Goal: Find specific page/section: Find specific page/section

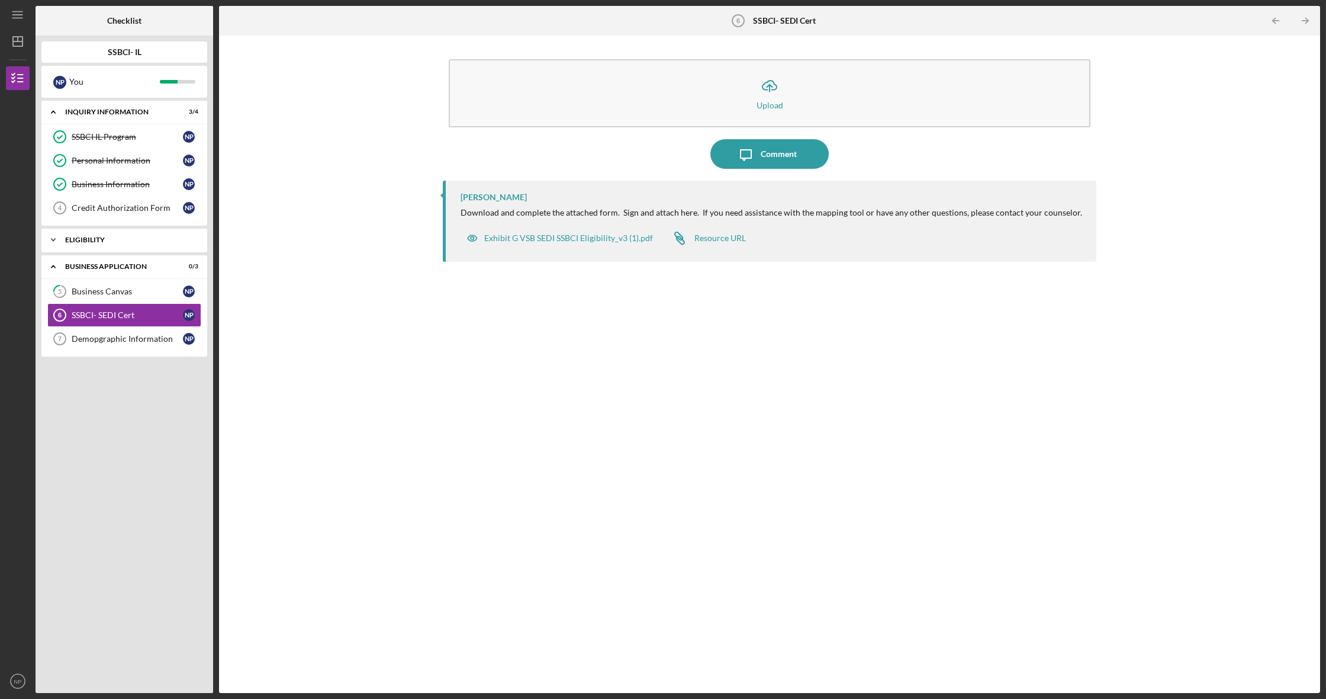
click at [52, 113] on polyline at bounding box center [54, 112] width 4 height 2
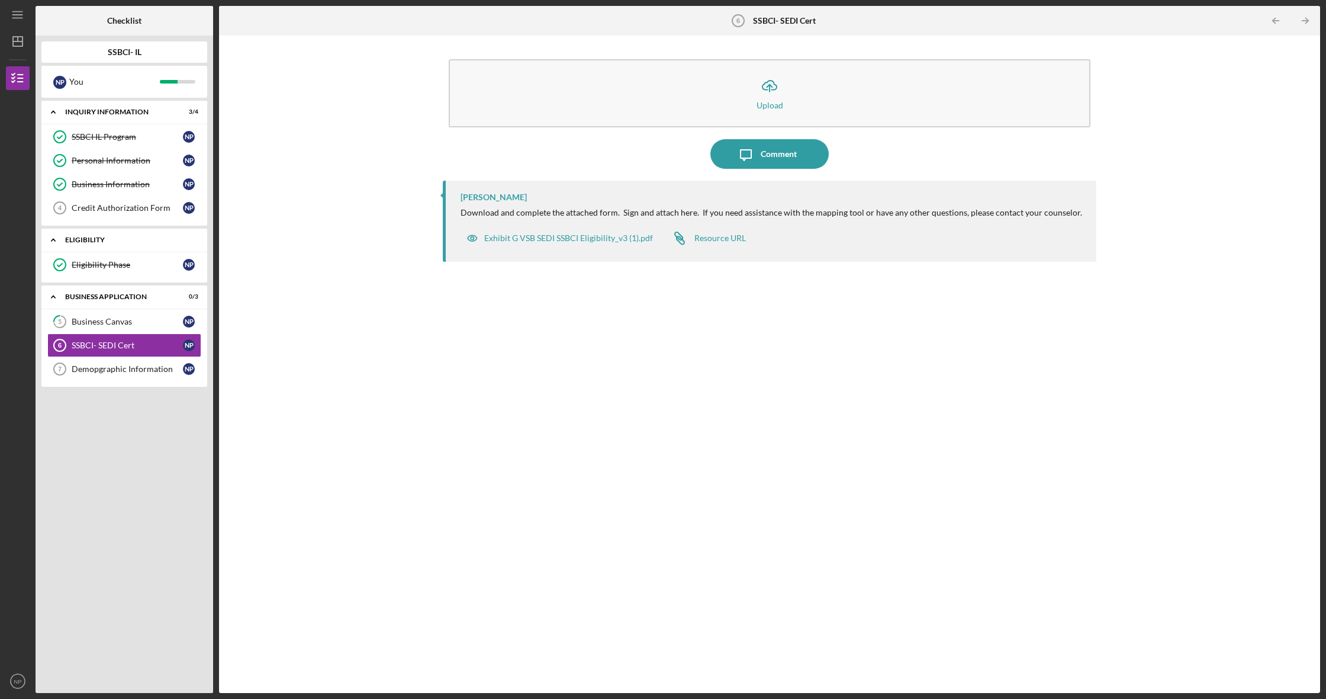
click at [52, 239] on icon "Icon/Expander" at bounding box center [53, 240] width 24 height 24
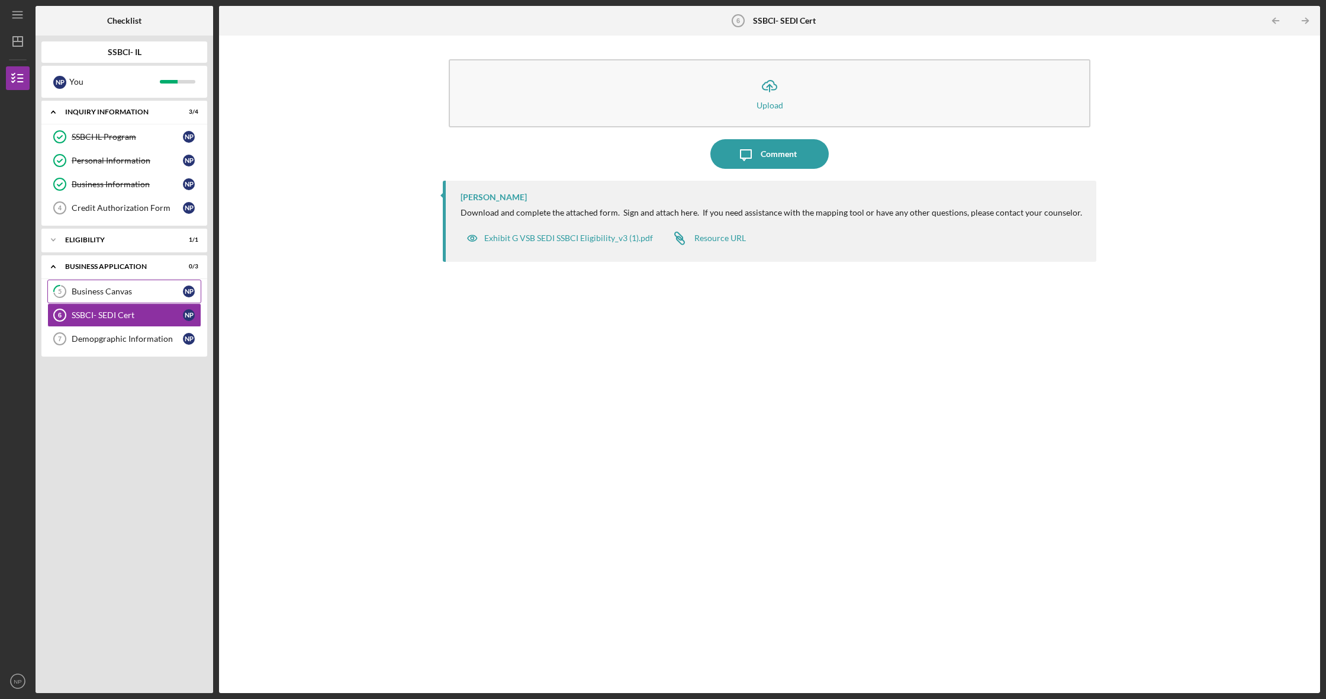
click at [102, 285] on link "5 Business Canvas N P" at bounding box center [124, 291] width 154 height 24
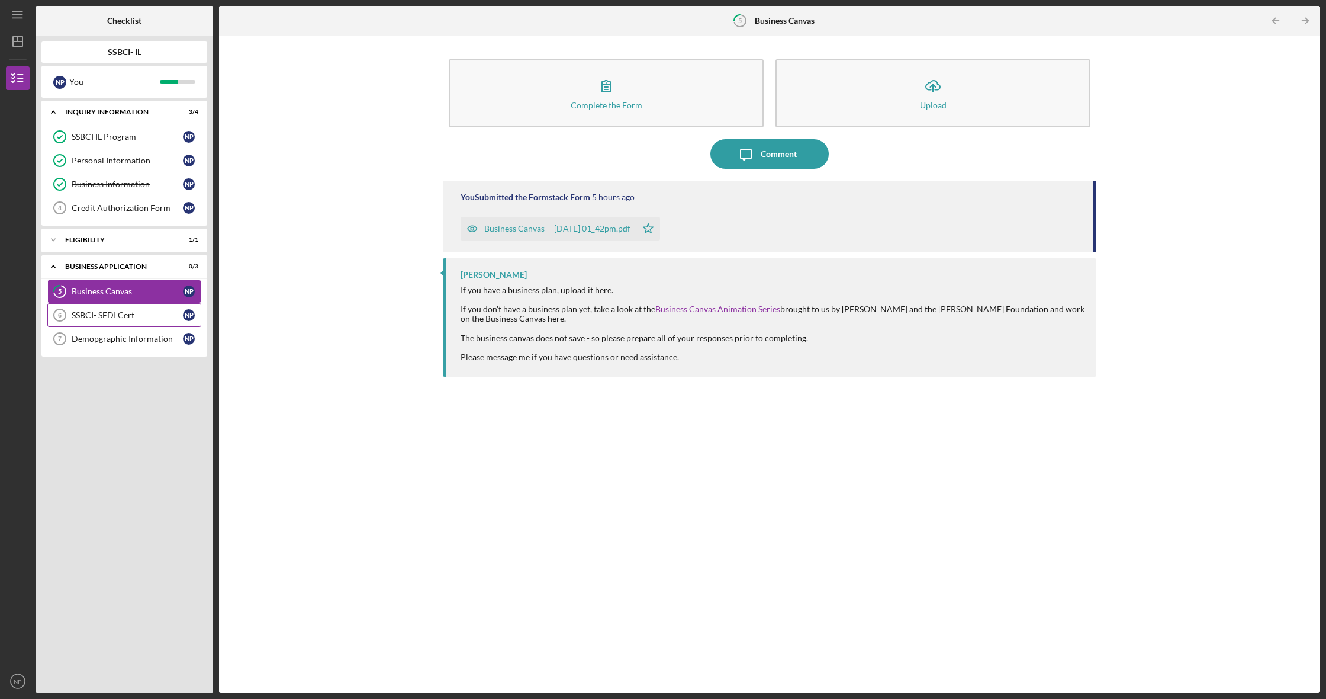
click at [107, 314] on div "SSBCI- SEDI Cert" at bounding box center [127, 314] width 111 height 9
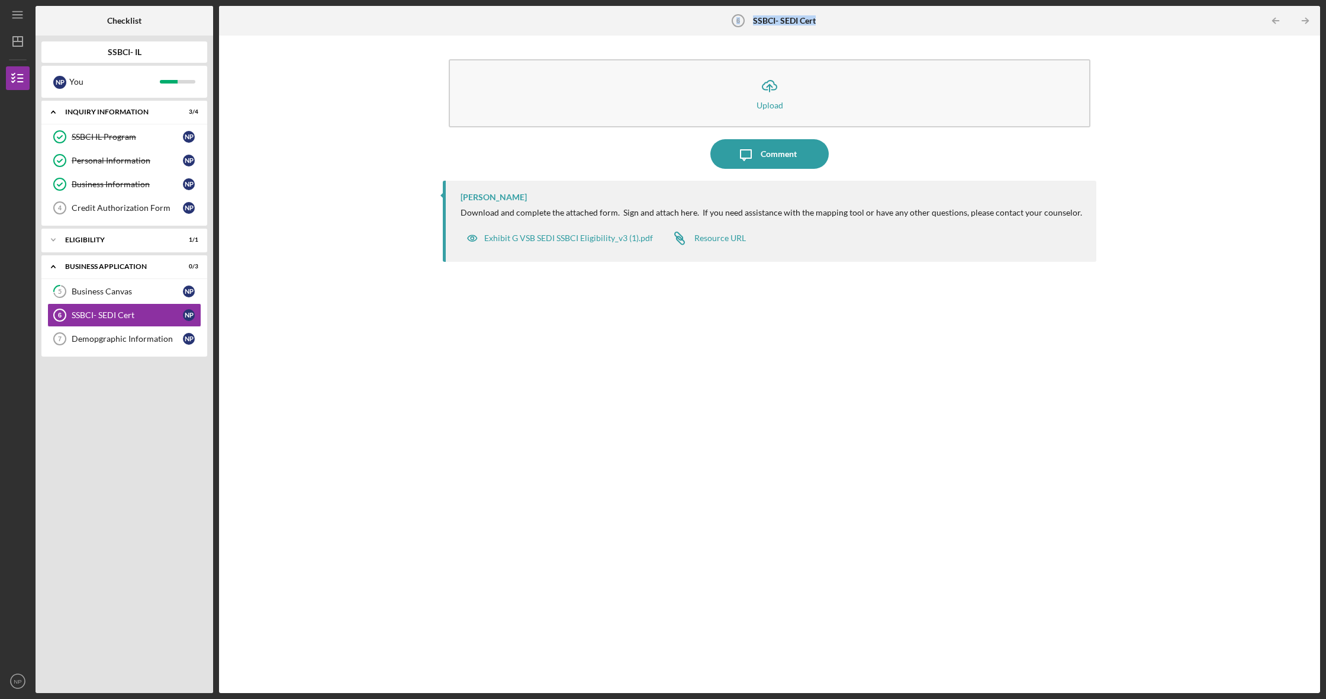
drag, startPoint x: 816, startPoint y: 17, endPoint x: 751, endPoint y: 21, distance: 64.7
click at [751, 21] on div "SSBCI- SEDI Cert 6 SSBCI- SEDI Cert" at bounding box center [769, 21] width 92 height 30
copy div "6 SSBCI- SEDI Cert"
